Goal: Task Accomplishment & Management: Manage account settings

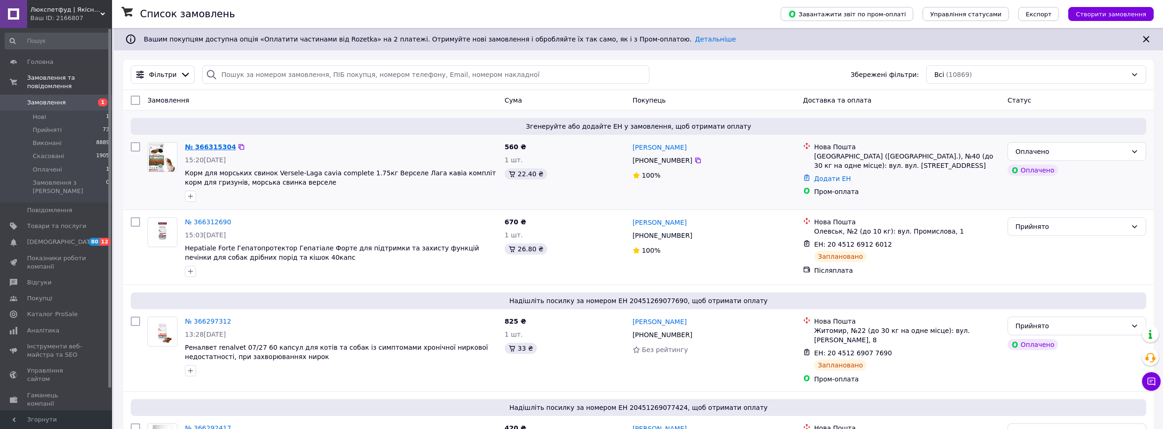
click at [218, 148] on link "№ 366315304" at bounding box center [210, 146] width 51 height 7
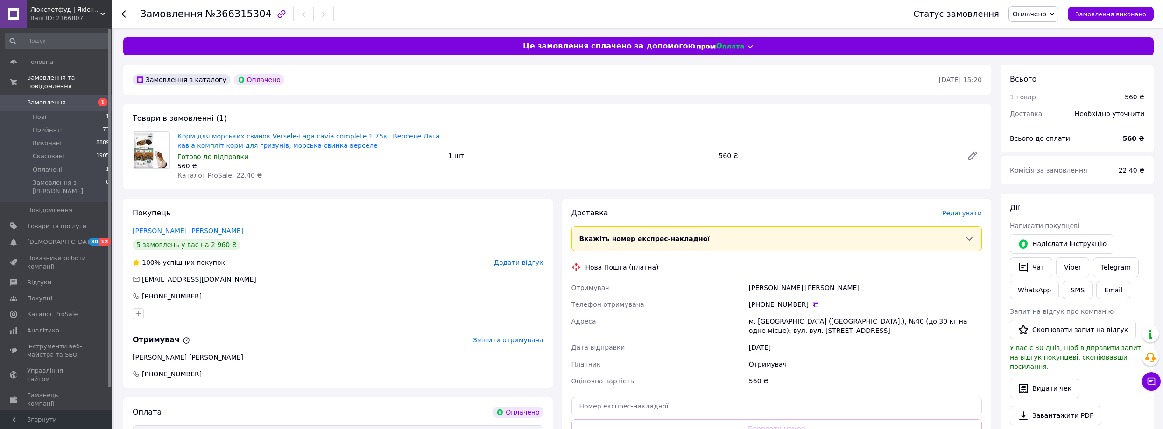
click at [968, 215] on span "Редагувати" at bounding box center [962, 213] width 40 height 7
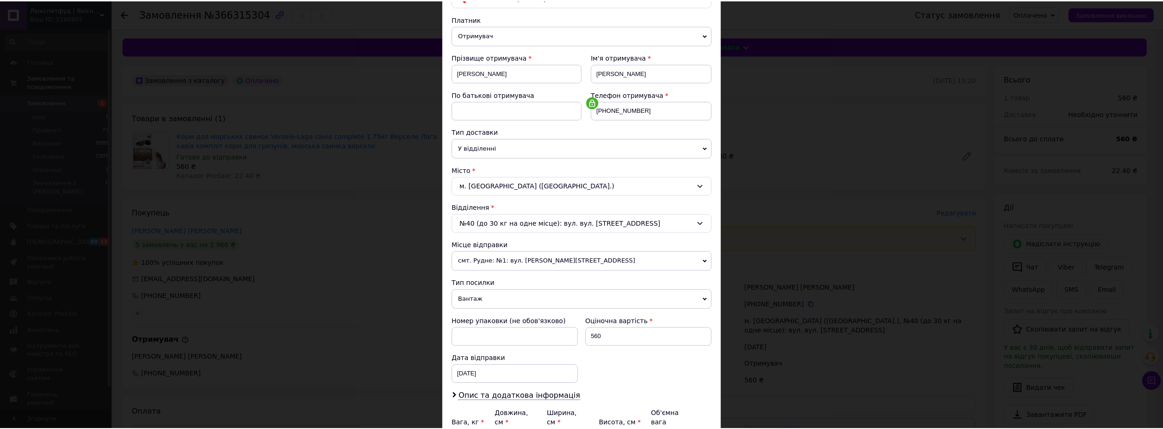
scroll to position [187, 0]
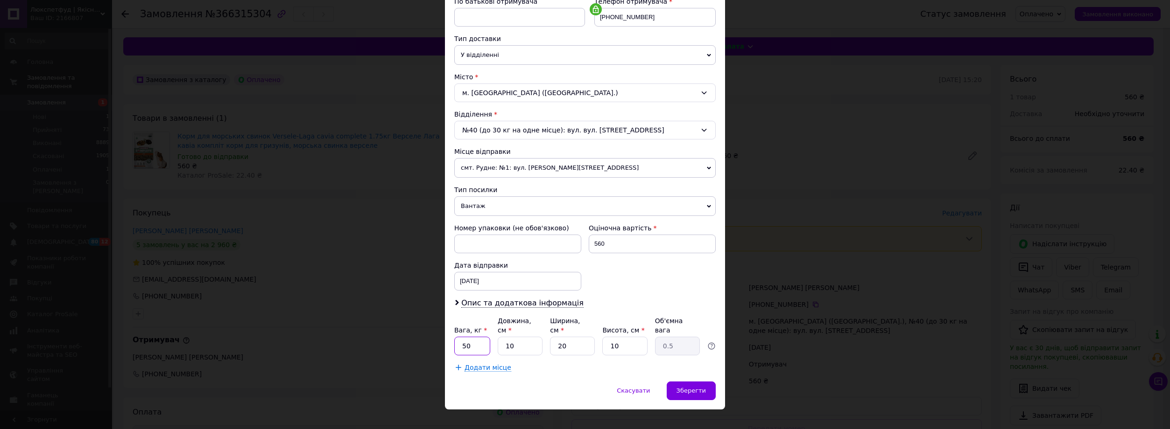
click at [480, 339] on input "50" at bounding box center [472, 346] width 36 height 19
type input "5"
type input "1"
click at [692, 387] on span "Зберегти" at bounding box center [690, 390] width 29 height 7
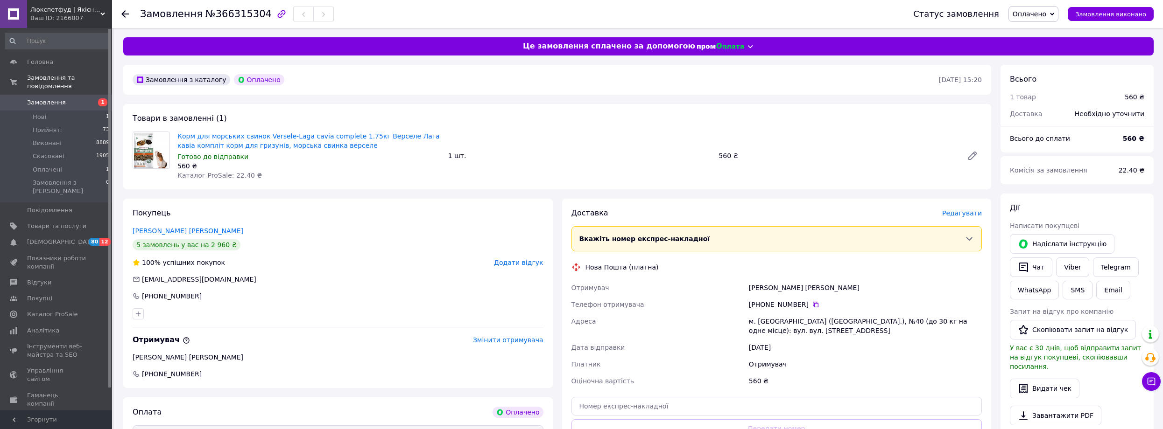
click at [58, 99] on span "Замовлення" at bounding box center [46, 103] width 39 height 8
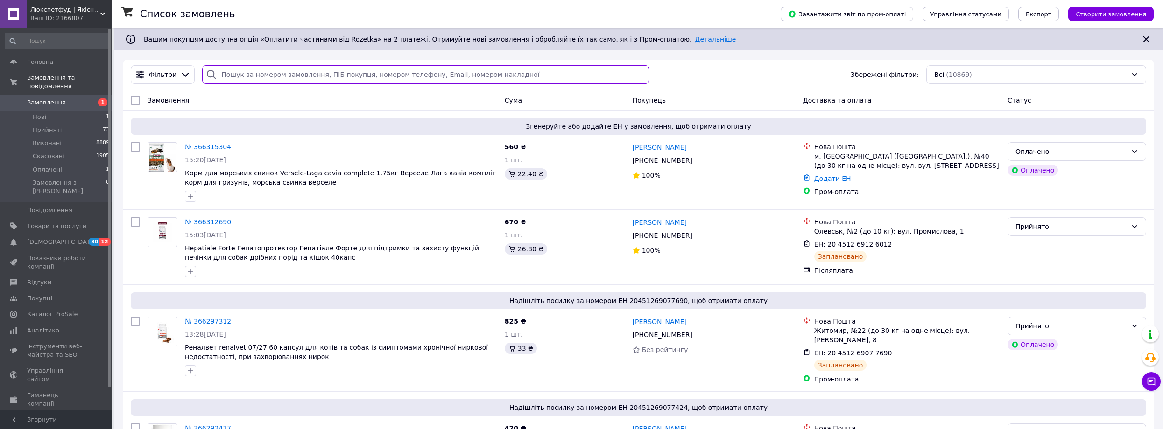
click at [315, 77] on input "search" at bounding box center [425, 74] width 447 height 19
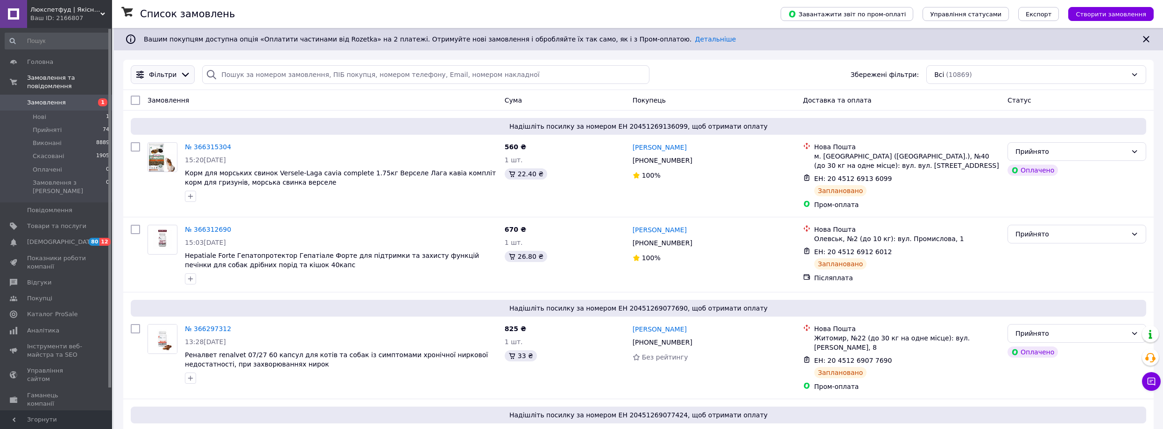
click at [161, 77] on span "Фільтри" at bounding box center [163, 74] width 28 height 9
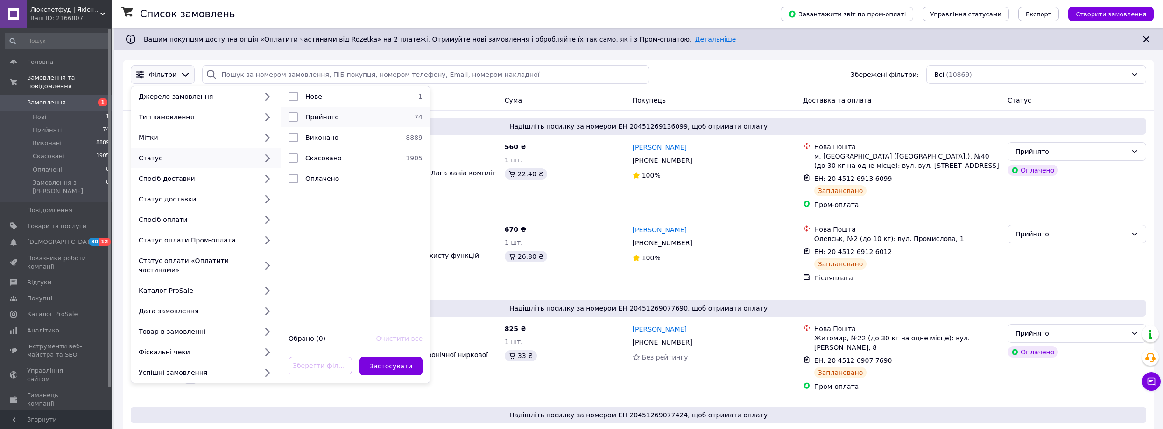
click at [290, 119] on input "checkbox" at bounding box center [293, 117] width 9 height 9
checkbox input "true"
click at [389, 360] on button "Застосувати" at bounding box center [390, 366] width 63 height 19
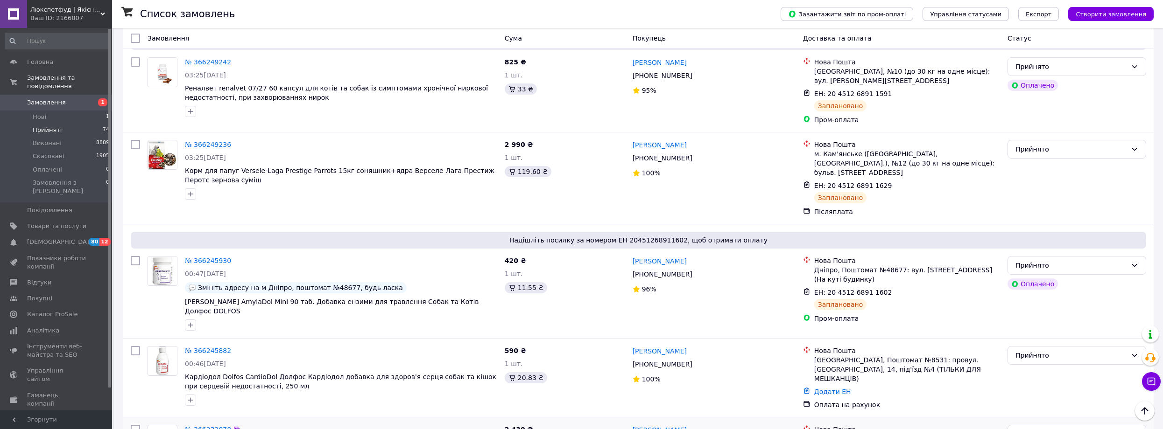
scroll to position [1541, 0]
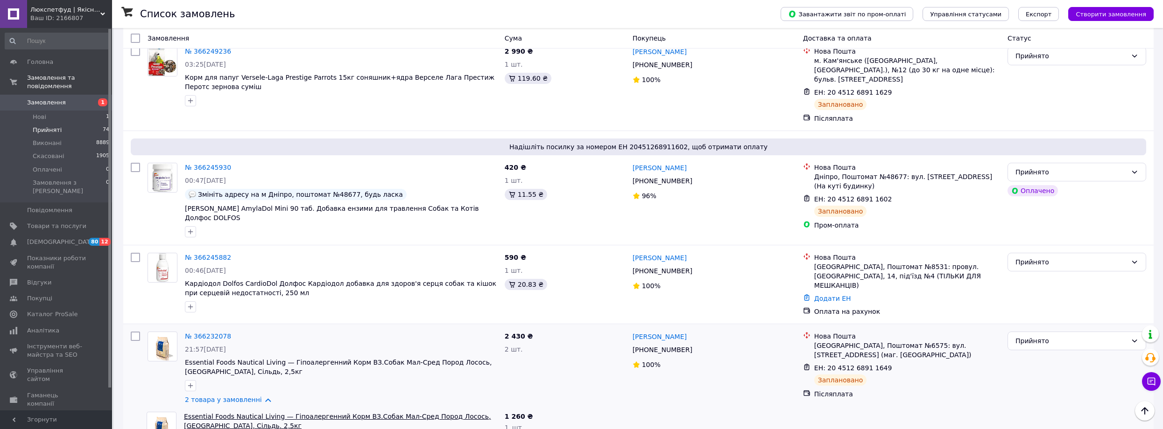
scroll to position [1634, 0]
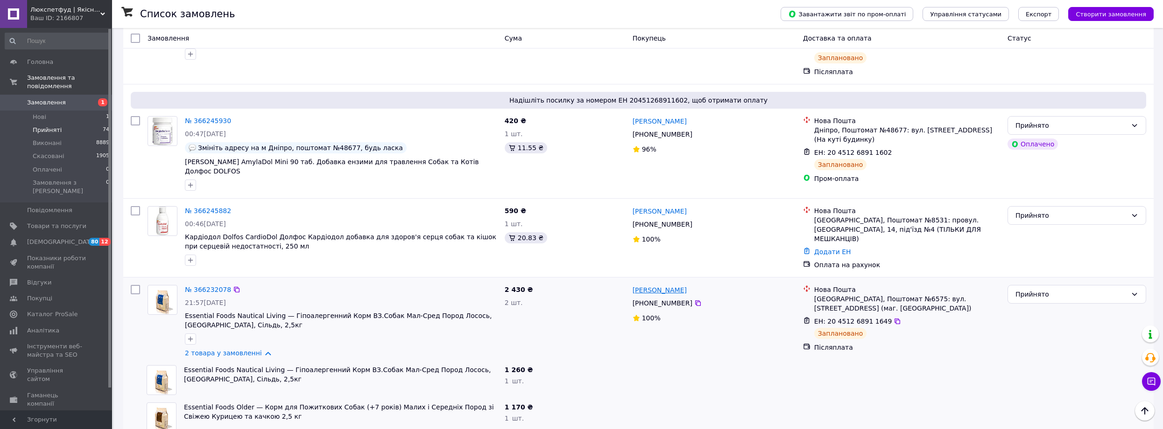
click at [638, 286] on link "[PERSON_NAME]" at bounding box center [660, 290] width 54 height 9
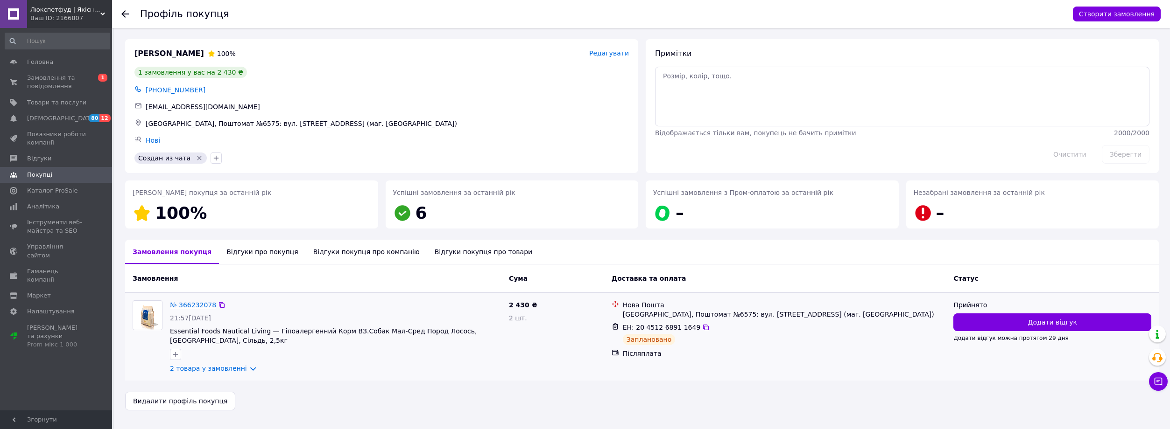
click at [187, 304] on link "№ 366232078" at bounding box center [193, 305] width 46 height 7
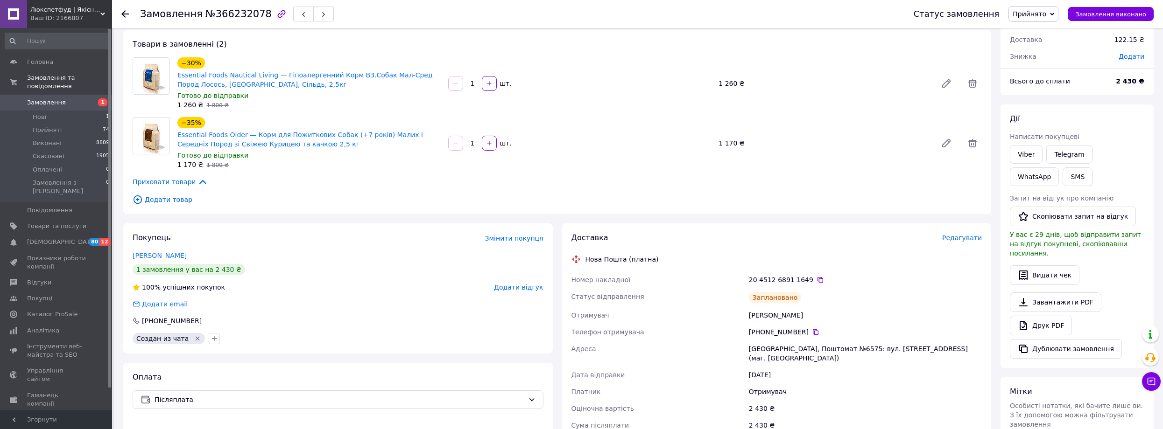
scroll to position [93, 0]
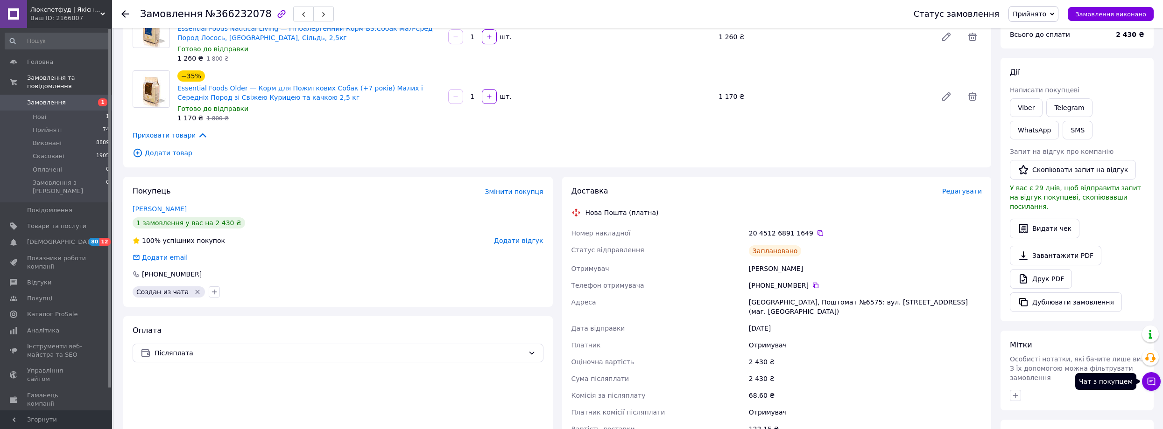
click at [1148, 385] on icon at bounding box center [1151, 381] width 9 height 9
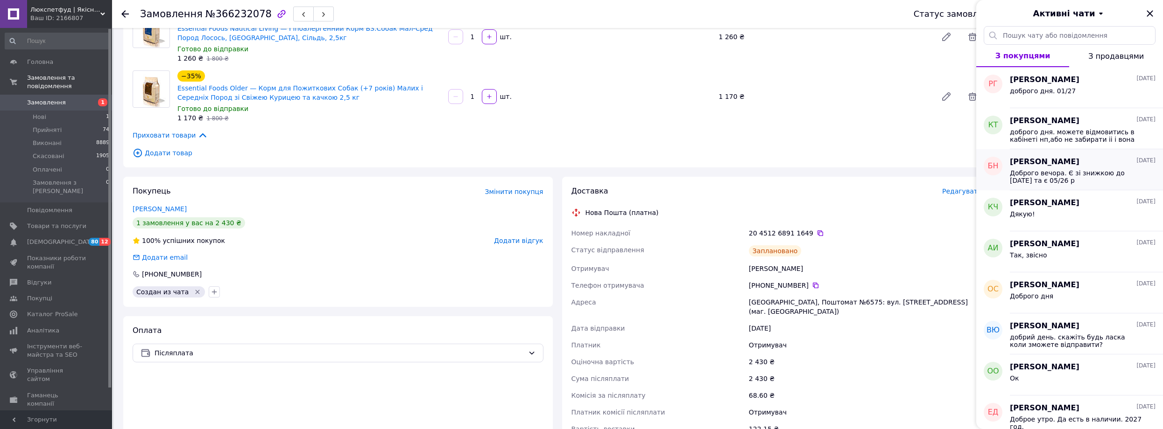
click at [1071, 171] on span "Доброго вечора. Є зі знижкою до 13/11/26 та є 05/26 р" at bounding box center [1076, 176] width 133 height 15
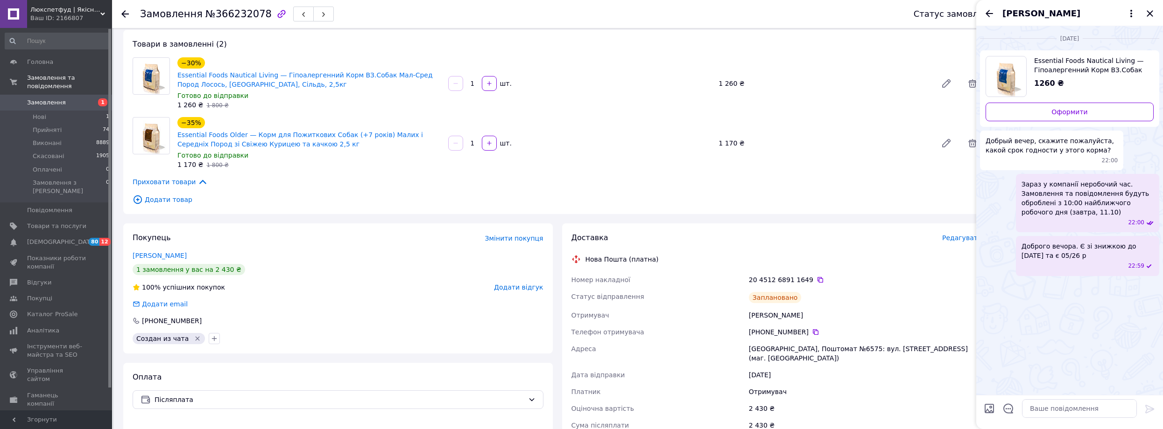
scroll to position [0, 0]
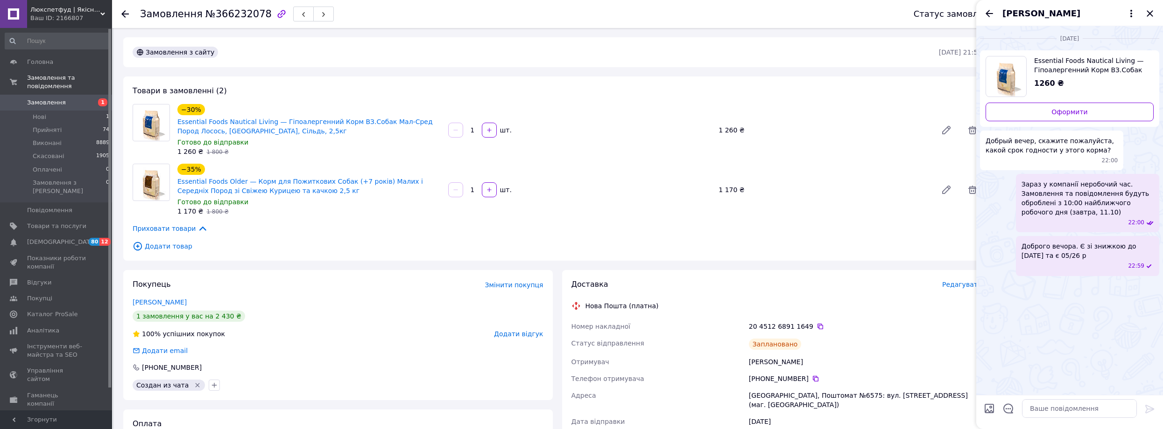
click at [41, 99] on span "Замовлення" at bounding box center [46, 103] width 39 height 8
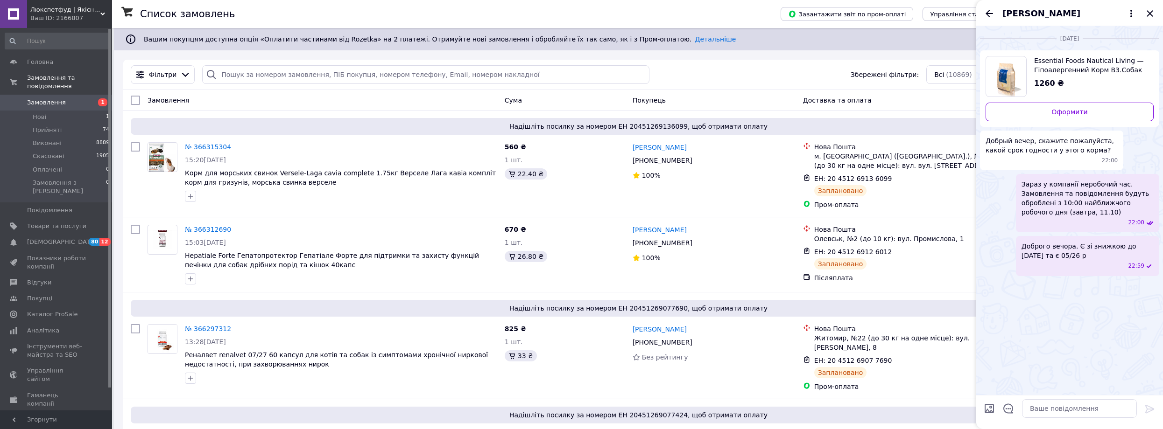
click at [1048, 69] on span "Essential Foods Nautical Living — Гіпоалергенний Корм ВЗ.Собак Мал-Сред Пород Л…" at bounding box center [1090, 65] width 112 height 19
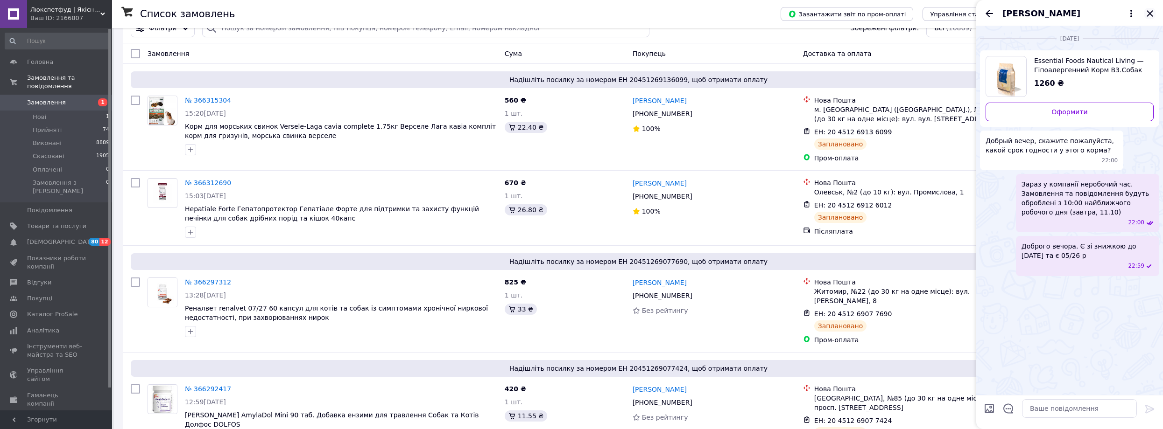
click at [1150, 9] on icon "Закрити" at bounding box center [1149, 13] width 11 height 11
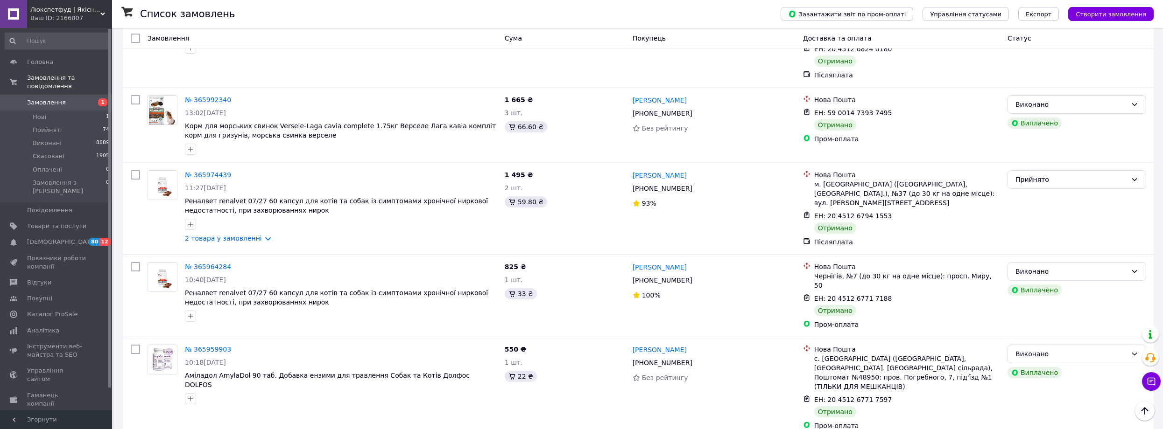
scroll to position [4202, 0]
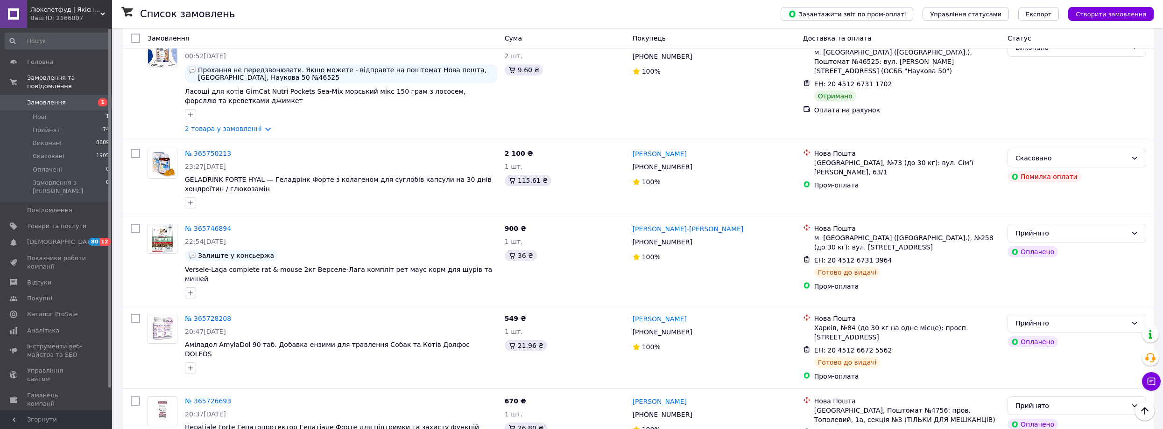
scroll to position [6582, 0]
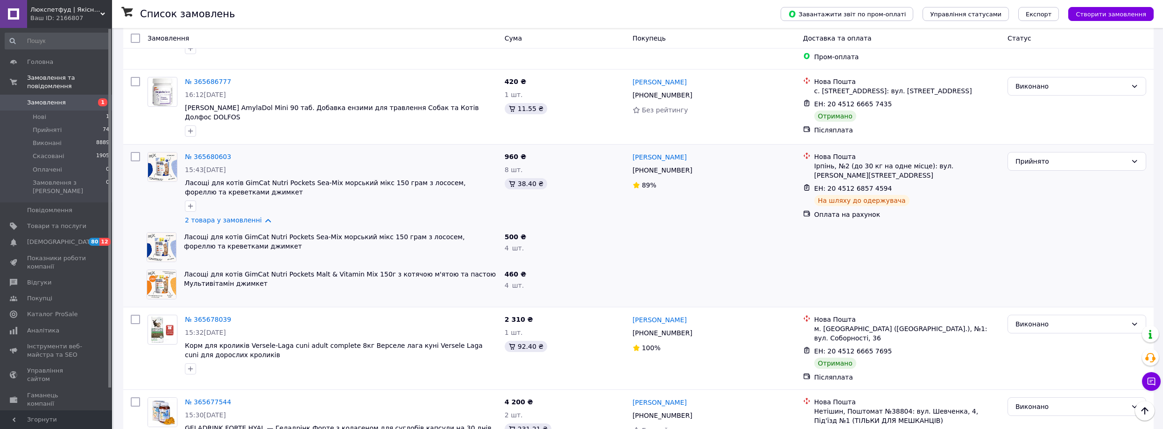
scroll to position [7003, 0]
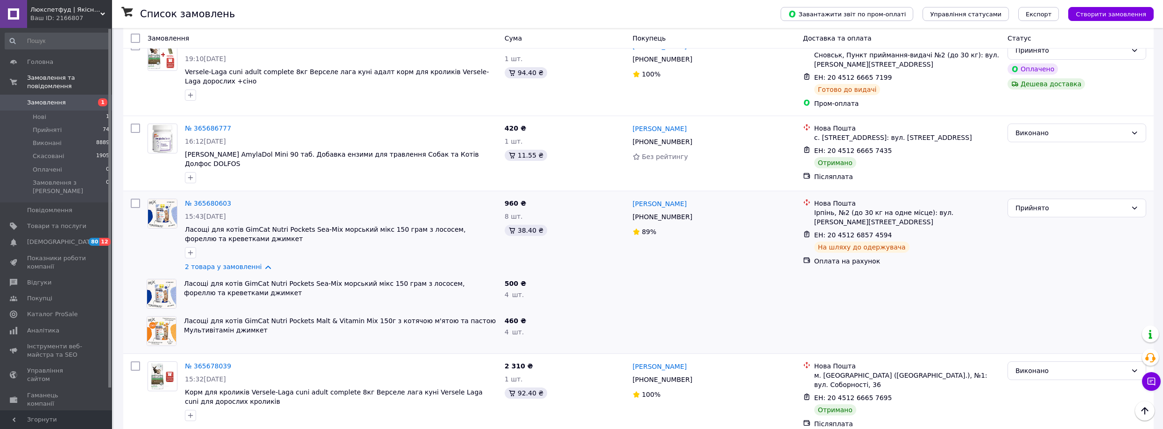
click at [1034, 39] on div "Статус" at bounding box center [1077, 38] width 146 height 17
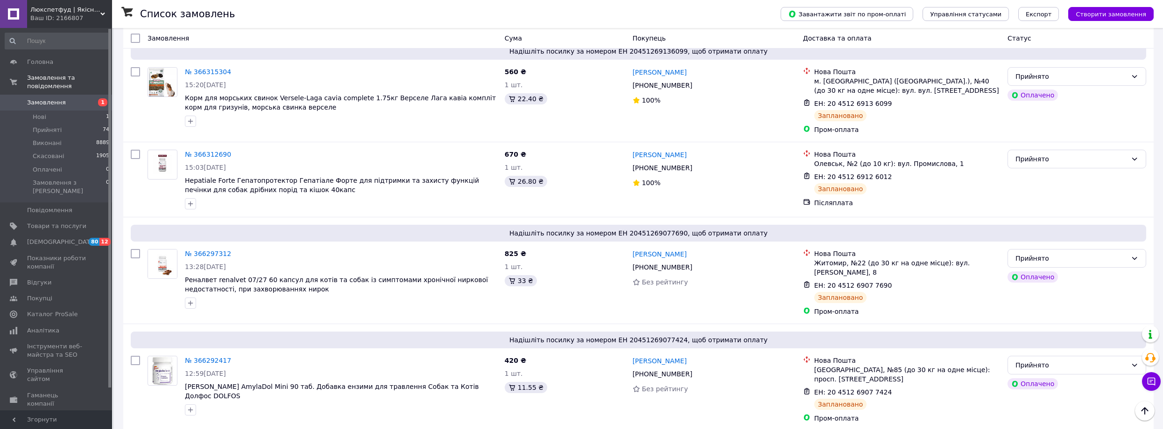
scroll to position [0, 0]
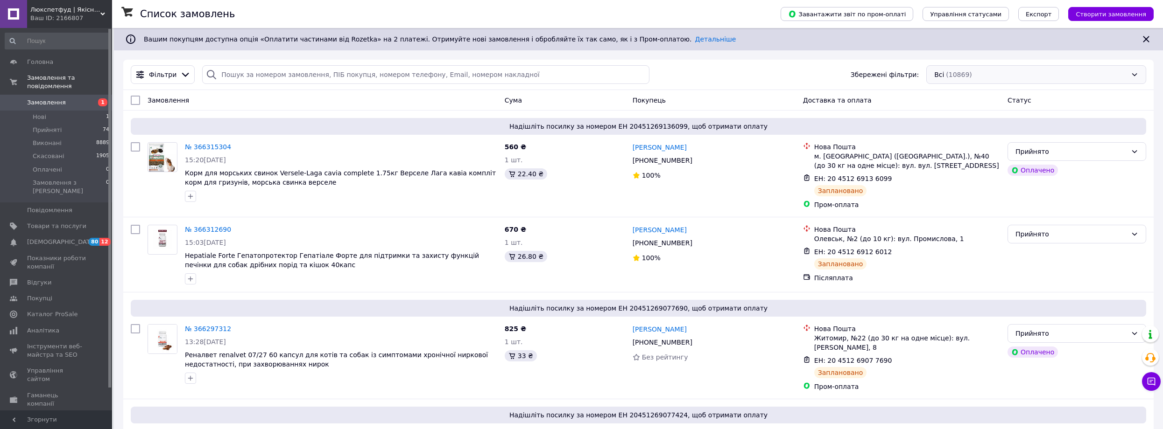
click at [992, 75] on div "Всі (10869)" at bounding box center [1036, 74] width 220 height 19
click at [1133, 73] on div "Всі (10869)" at bounding box center [1036, 74] width 220 height 19
click at [1133, 72] on div "Всі (10869)" at bounding box center [1036, 74] width 220 height 19
click at [1013, 76] on div "Всі (10869)" at bounding box center [1036, 74] width 220 height 19
drag, startPoint x: 1005, startPoint y: 71, endPoint x: 958, endPoint y: 74, distance: 46.8
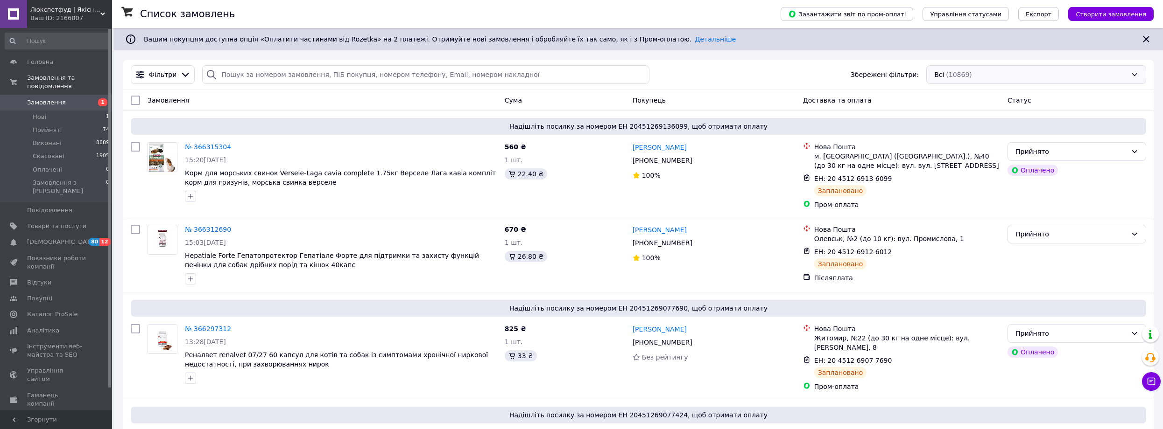
click at [958, 74] on div "Всі (10869)" at bounding box center [1036, 74] width 220 height 19
click at [1023, 75] on div "Всі (10869)" at bounding box center [1036, 74] width 220 height 19
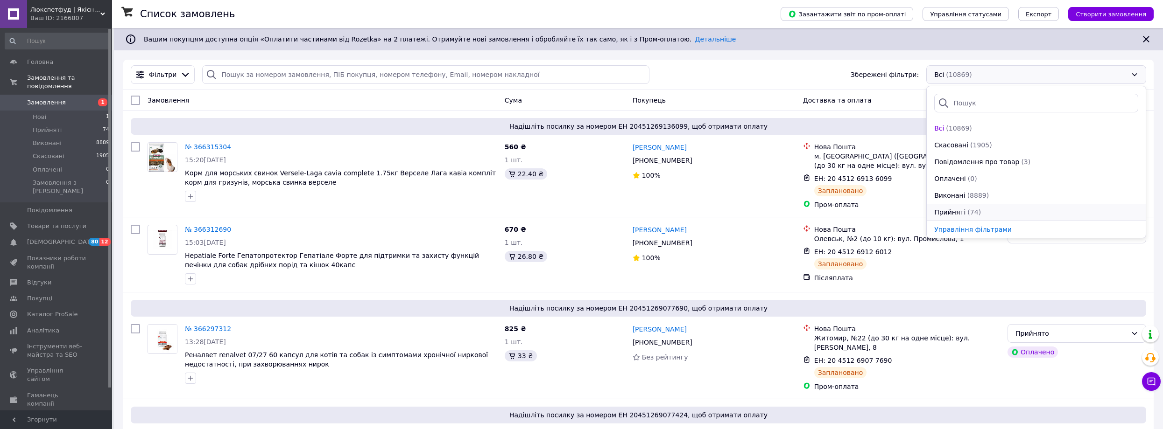
click at [973, 209] on span "(74)" at bounding box center [974, 212] width 14 height 7
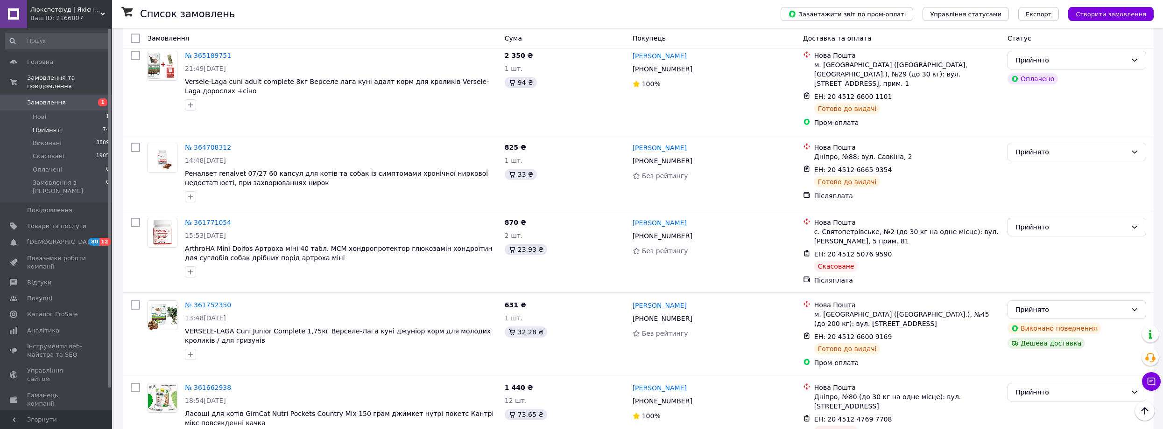
scroll to position [5695, 0]
